Goal: Go to known website: Go to known website

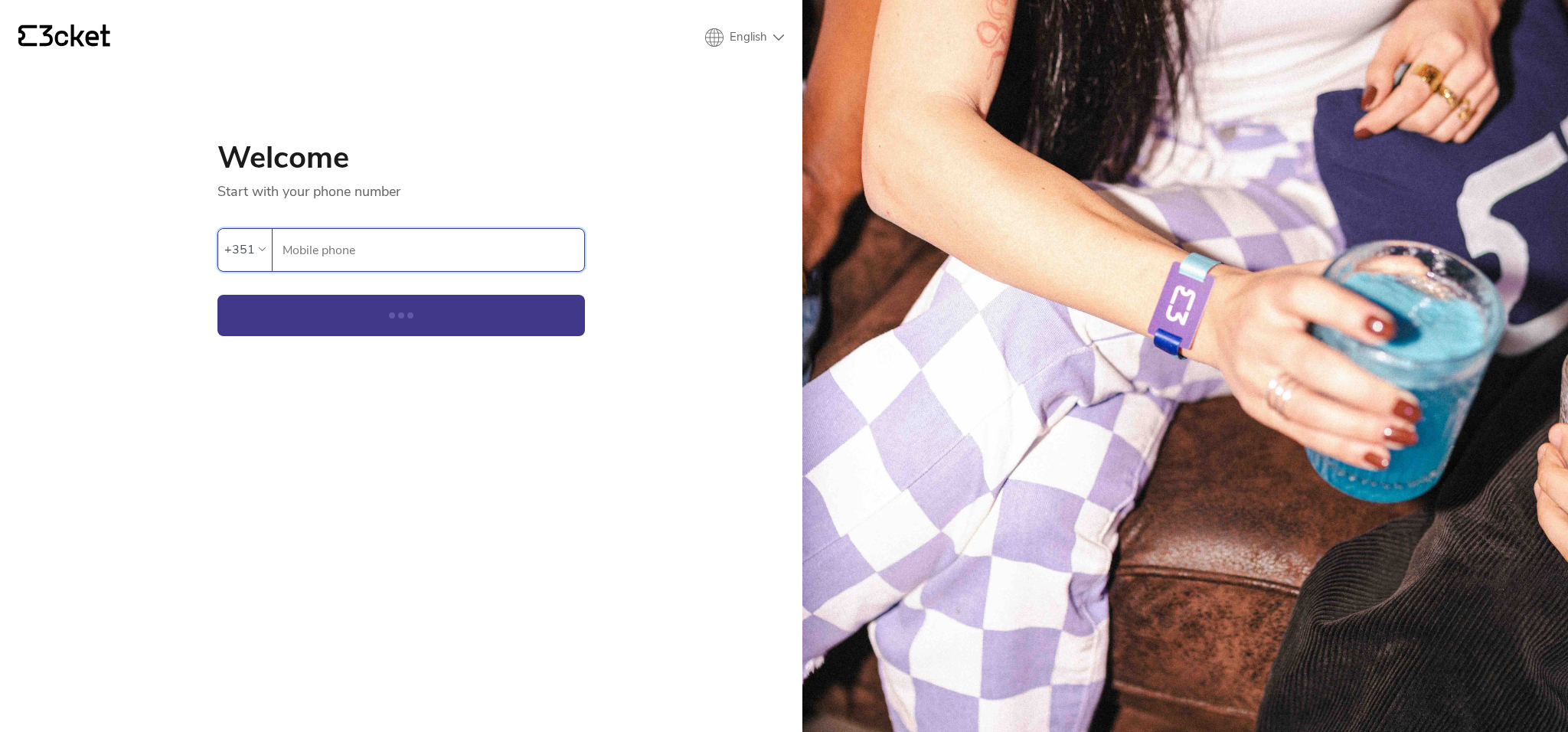
click at [425, 233] on input "Mobile phone" at bounding box center [433, 250] width 303 height 42
type input "964948293"
click at [387, 301] on button "Continue" at bounding box center [401, 316] width 367 height 42
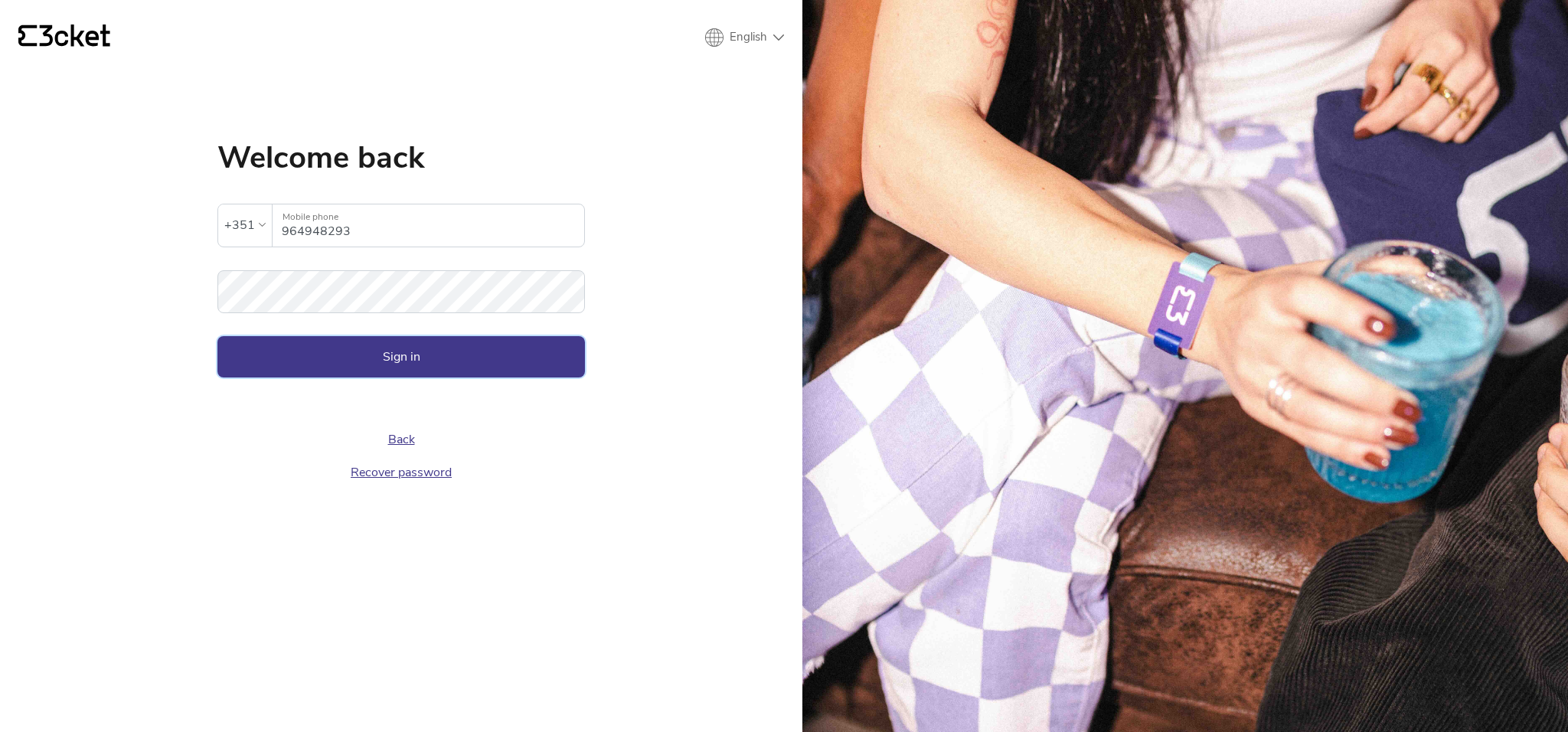
click at [413, 356] on button "Sign in" at bounding box center [401, 357] width 367 height 42
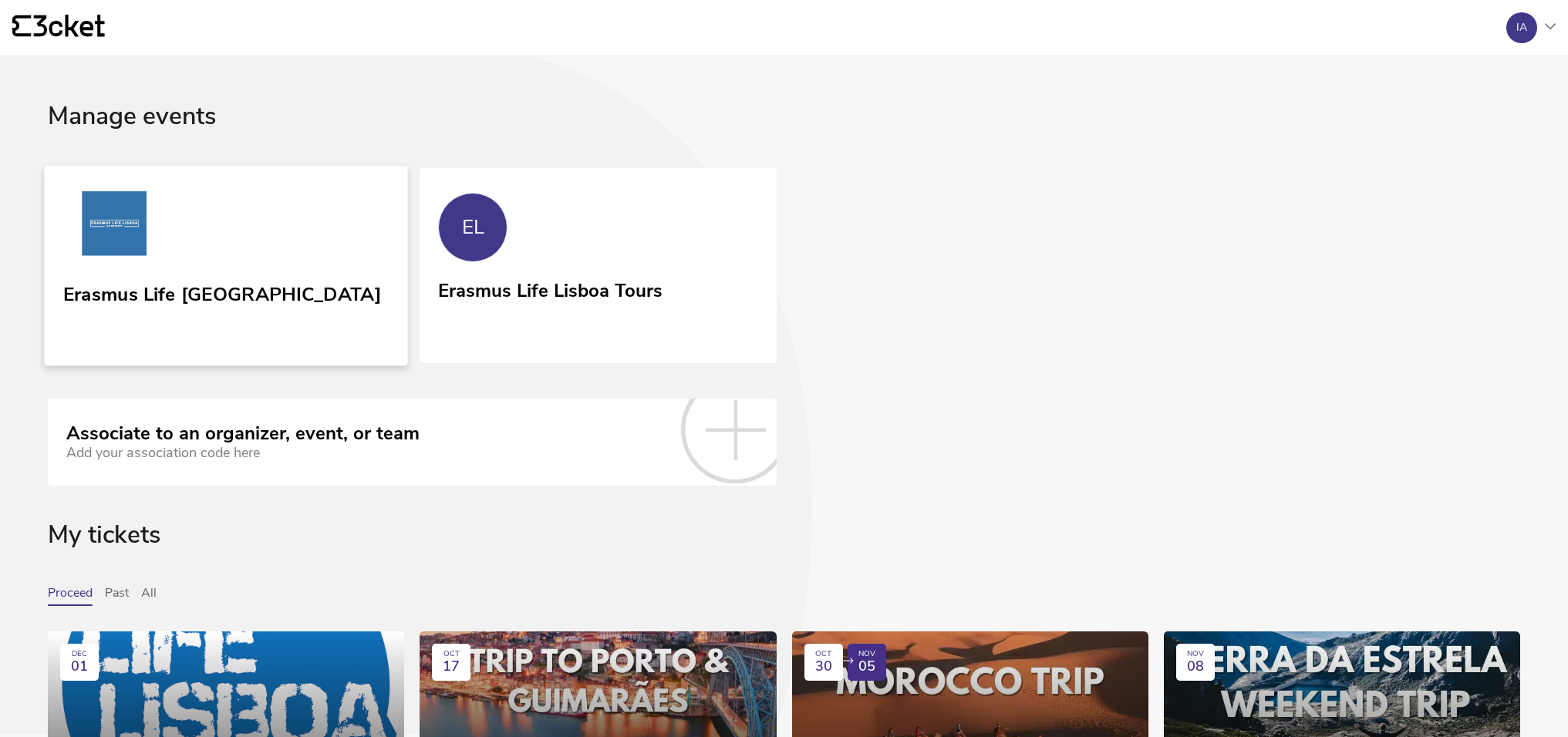
click at [339, 252] on link "Erasmus Life [GEOGRAPHIC_DATA]" at bounding box center [226, 266] width 364 height 200
